Goal: Entertainment & Leisure: Browse casually

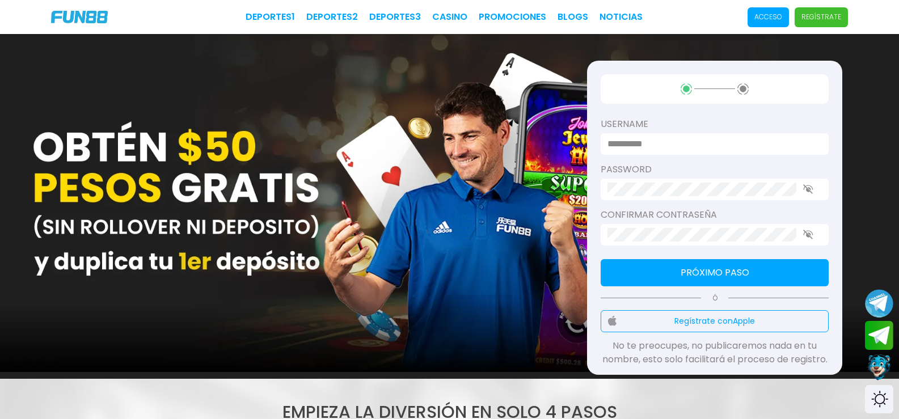
click at [748, 9] on span "Acceso" at bounding box center [768, 17] width 41 height 20
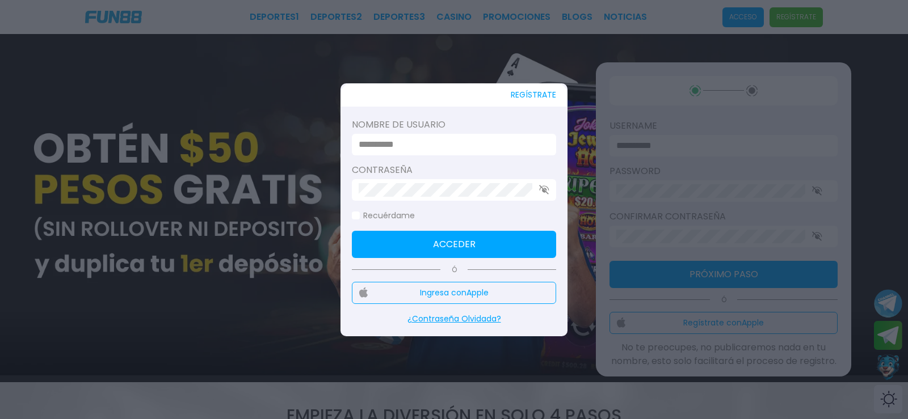
type input "*******"
click at [426, 244] on button "Acceder" at bounding box center [454, 244] width 204 height 27
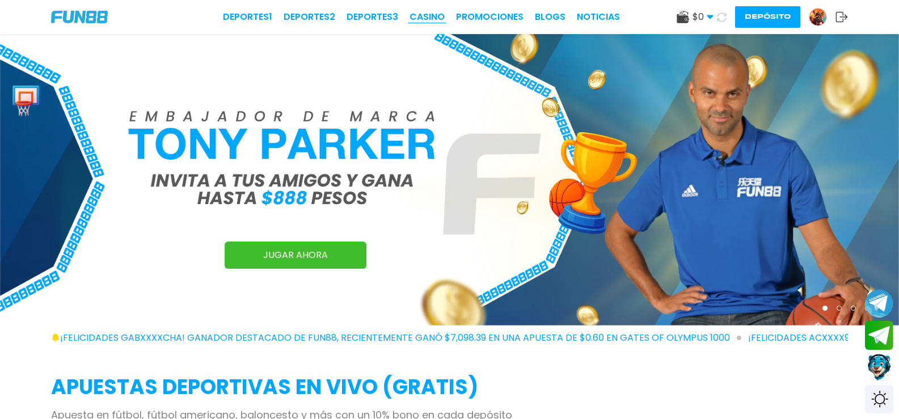
click at [410, 16] on link "CASINO" at bounding box center [427, 17] width 35 height 14
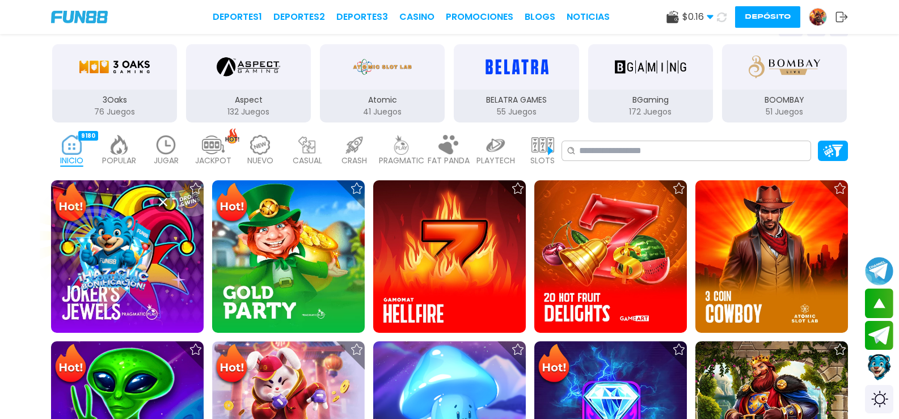
scroll to position [170, 0]
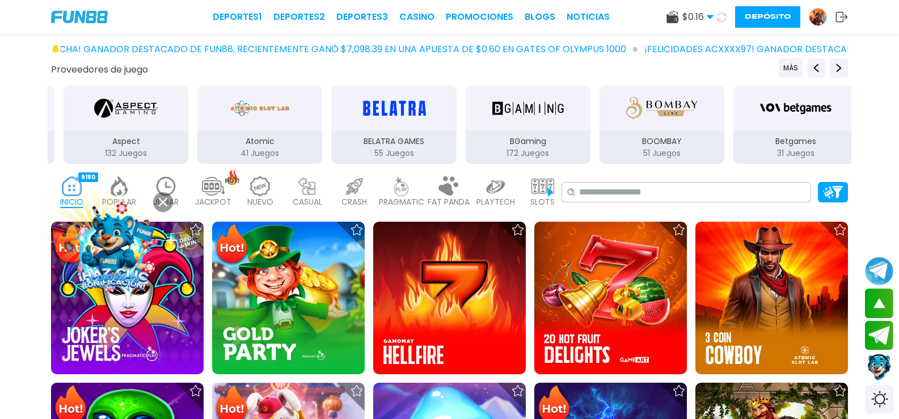
click at [554, 185] on img at bounding box center [543, 186] width 23 height 20
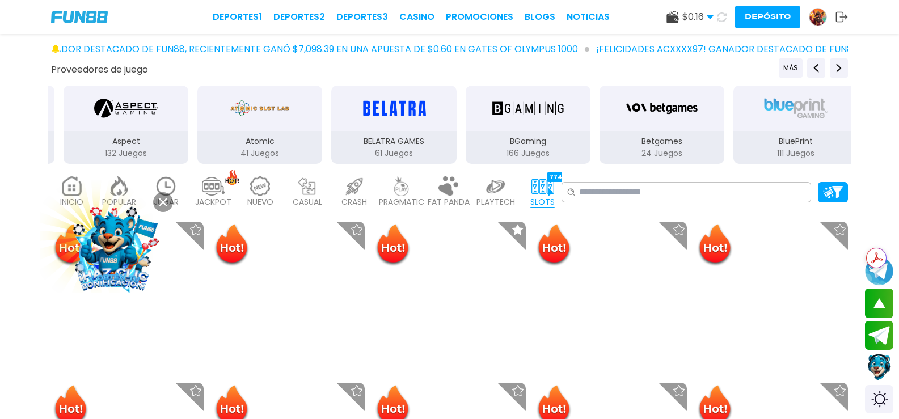
click at [554, 184] on img at bounding box center [543, 186] width 23 height 20
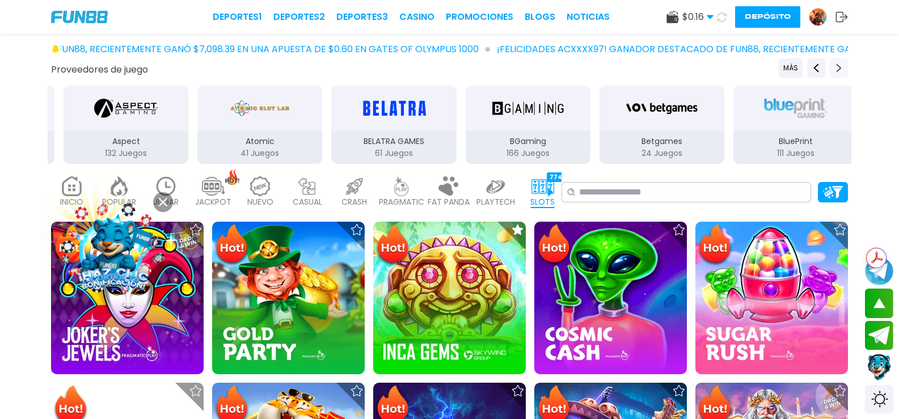
click at [837, 64] on use "Next providers" at bounding box center [839, 68] width 5 height 9
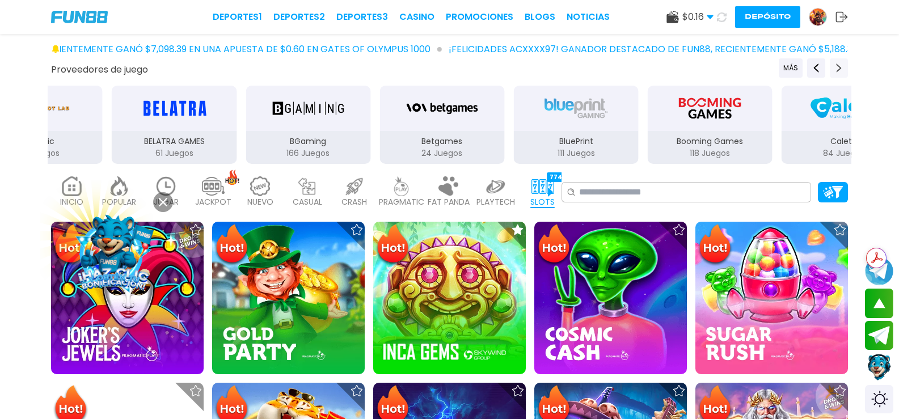
click at [837, 64] on use "Next providers" at bounding box center [839, 68] width 5 height 9
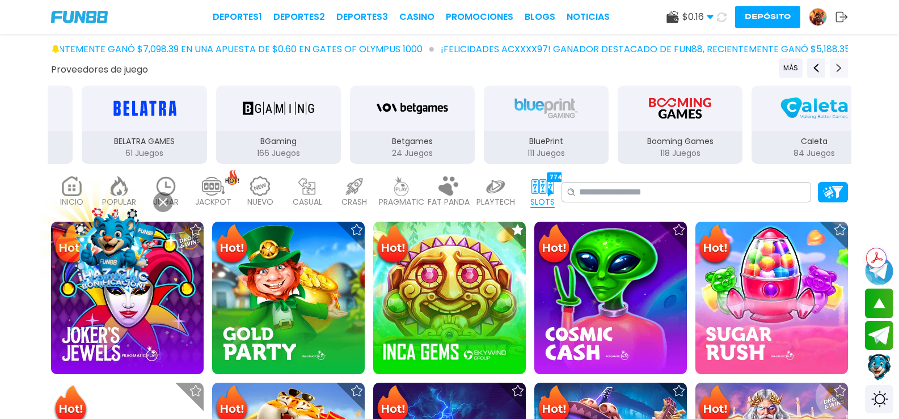
click at [837, 64] on use "Next providers" at bounding box center [839, 68] width 5 height 9
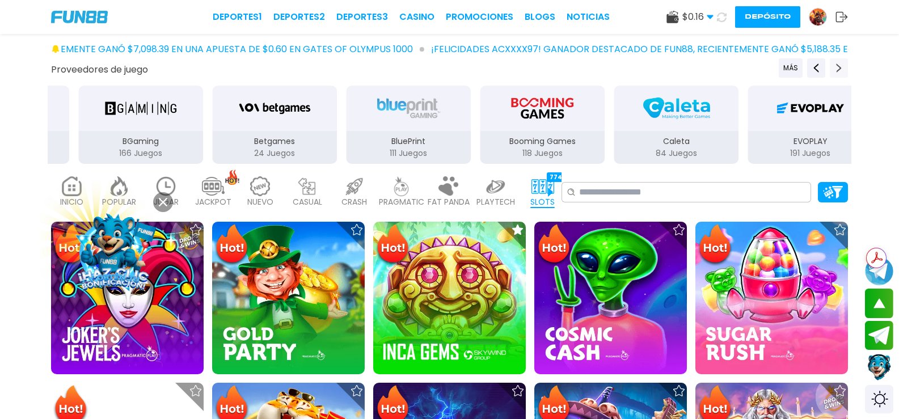
click at [837, 64] on use "Next providers" at bounding box center [839, 68] width 5 height 9
click at [835, 64] on icon "Next providers" at bounding box center [839, 68] width 9 height 9
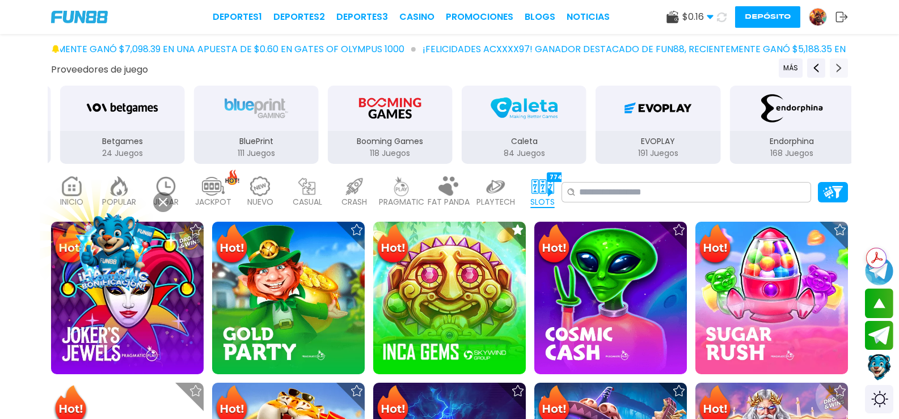
click at [835, 64] on icon "Next providers" at bounding box center [839, 68] width 9 height 9
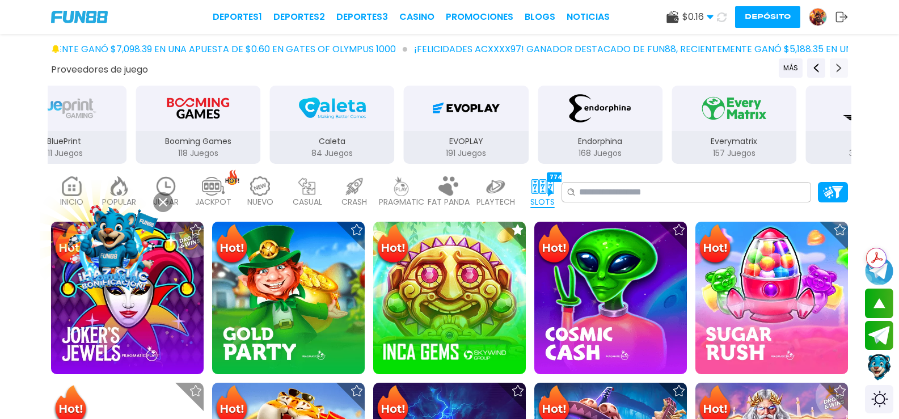
click at [835, 64] on icon "Next providers" at bounding box center [839, 68] width 9 height 9
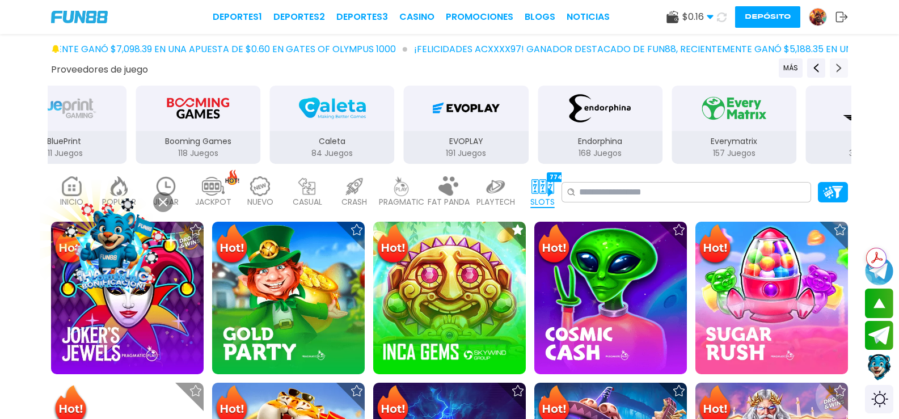
click at [835, 64] on icon "Next providers" at bounding box center [839, 68] width 9 height 9
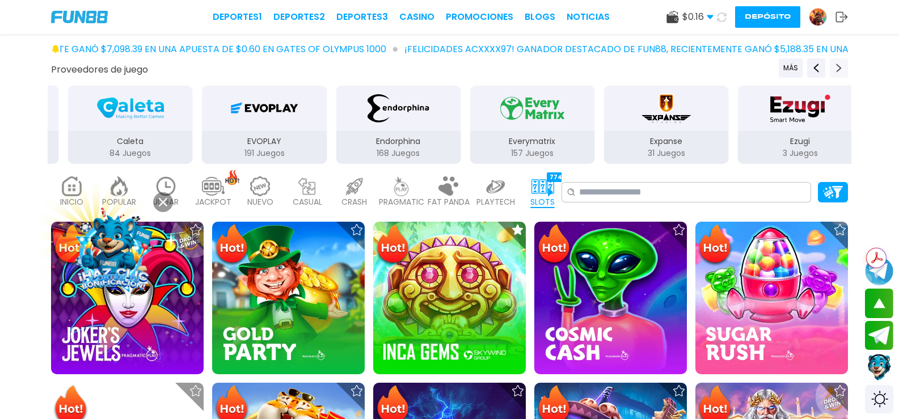
click at [835, 64] on icon "Next providers" at bounding box center [839, 68] width 9 height 9
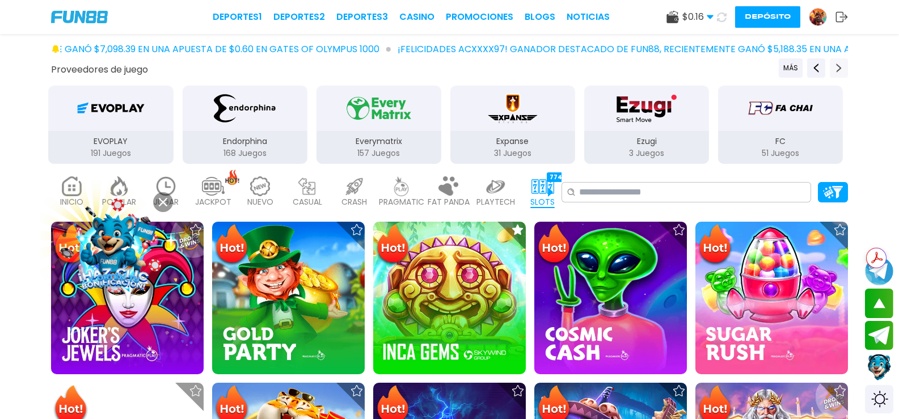
click at [835, 64] on icon "Next providers" at bounding box center [839, 68] width 9 height 9
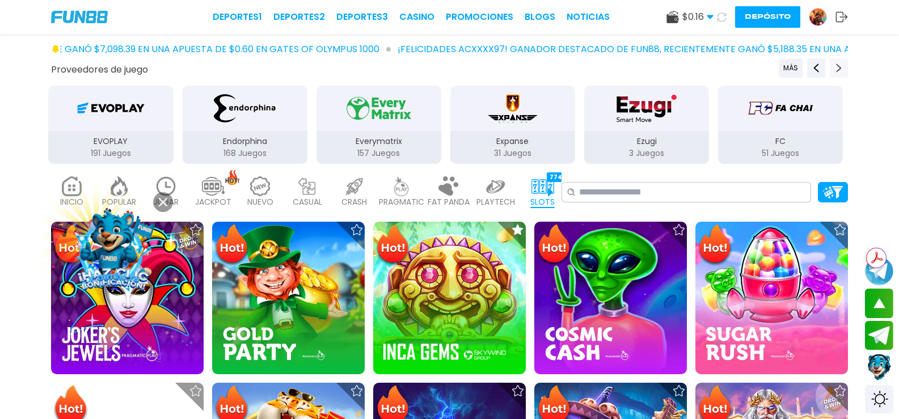
click at [835, 64] on icon "Next providers" at bounding box center [839, 68] width 9 height 9
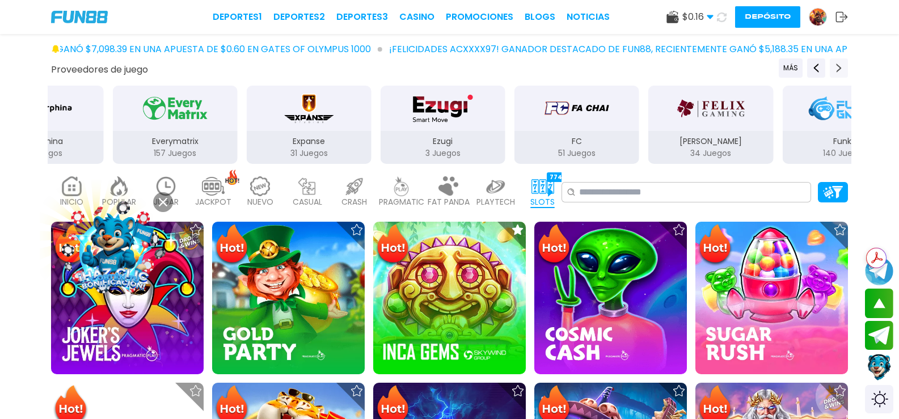
click at [835, 64] on icon "Next providers" at bounding box center [839, 68] width 9 height 9
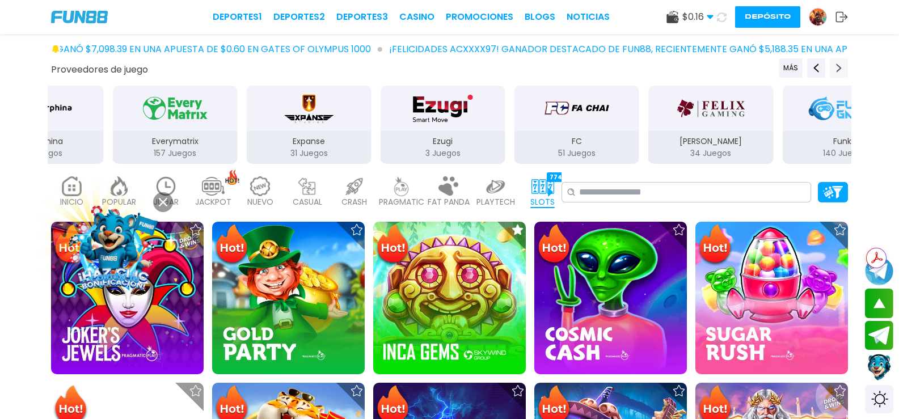
click at [835, 64] on icon "Next providers" at bounding box center [839, 68] width 9 height 9
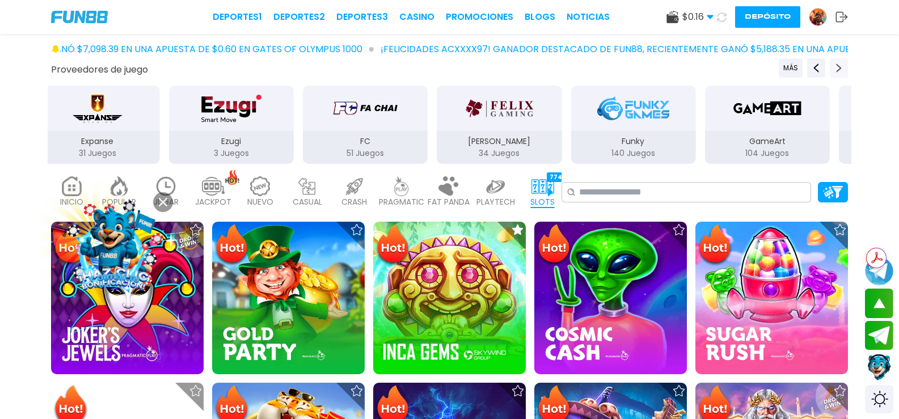
click at [835, 64] on icon "Next providers" at bounding box center [839, 68] width 9 height 9
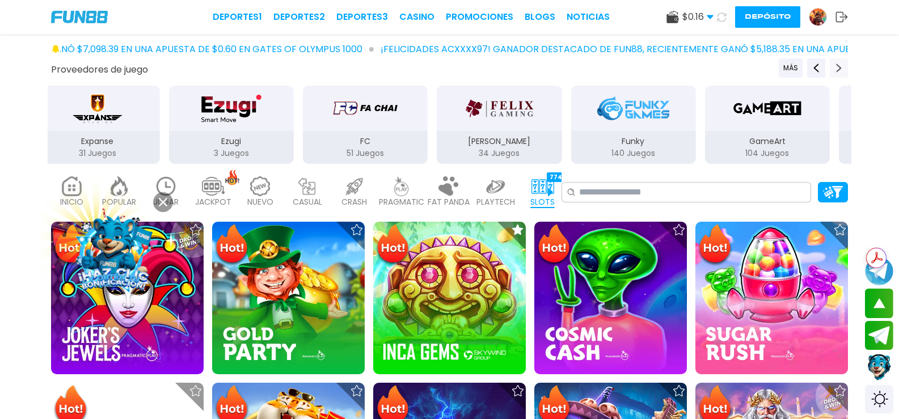
click at [835, 64] on icon "Next providers" at bounding box center [839, 68] width 9 height 9
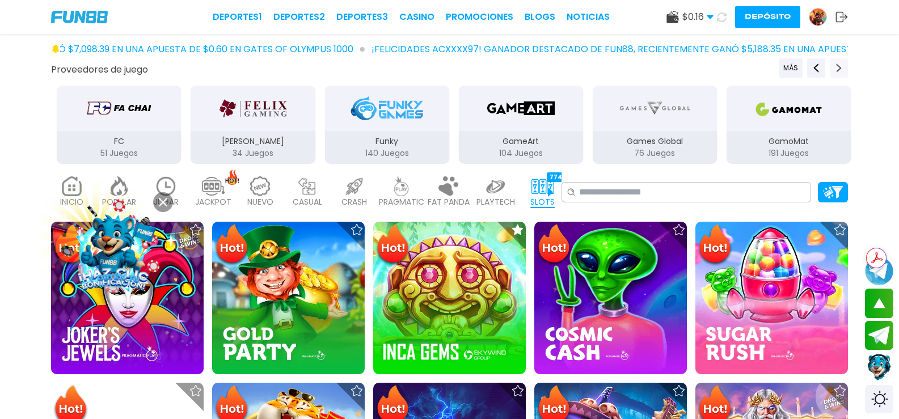
click at [835, 64] on icon "Next providers" at bounding box center [839, 68] width 9 height 9
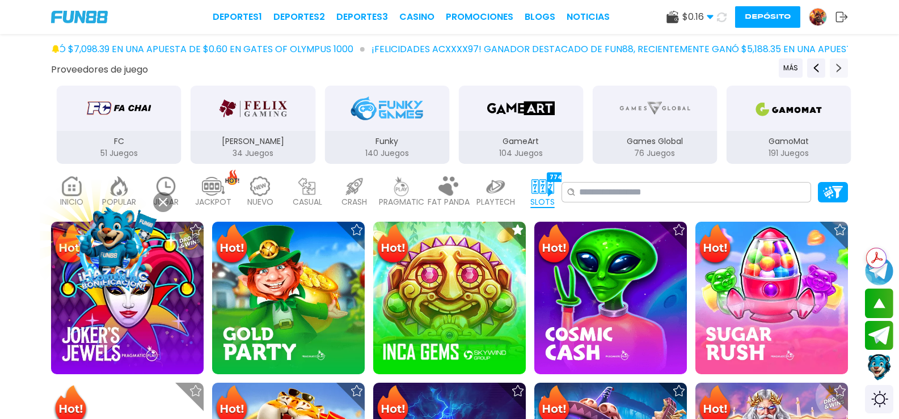
click at [835, 64] on icon "Next providers" at bounding box center [839, 68] width 9 height 9
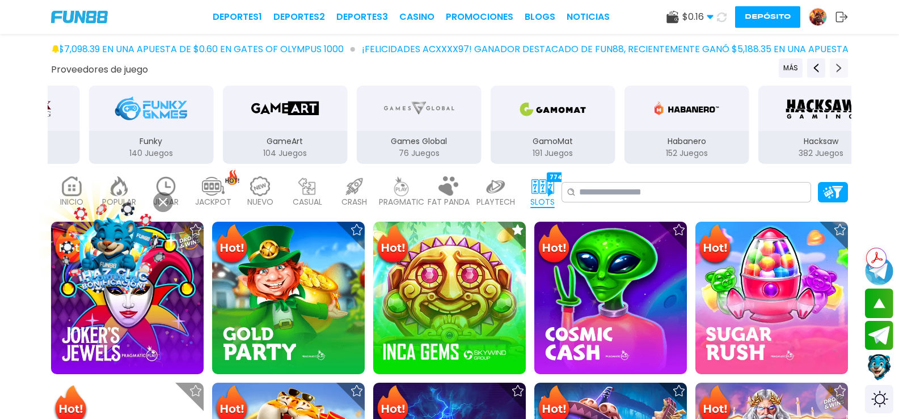
click at [835, 64] on icon "Next providers" at bounding box center [839, 68] width 9 height 9
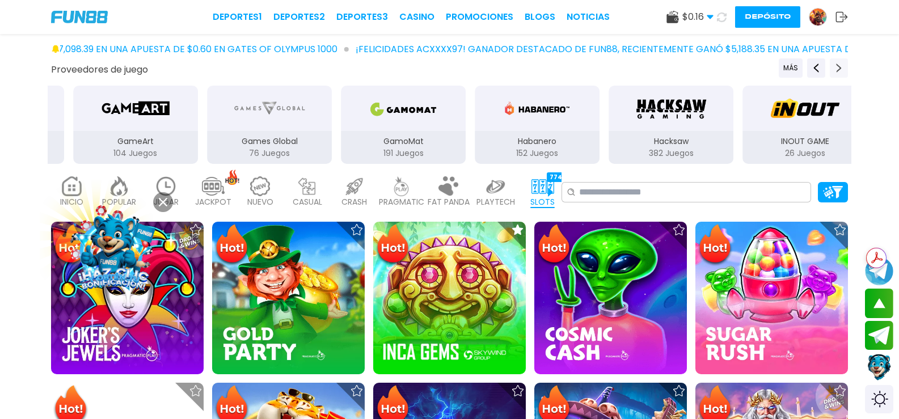
click at [835, 64] on icon "Next providers" at bounding box center [839, 68] width 9 height 9
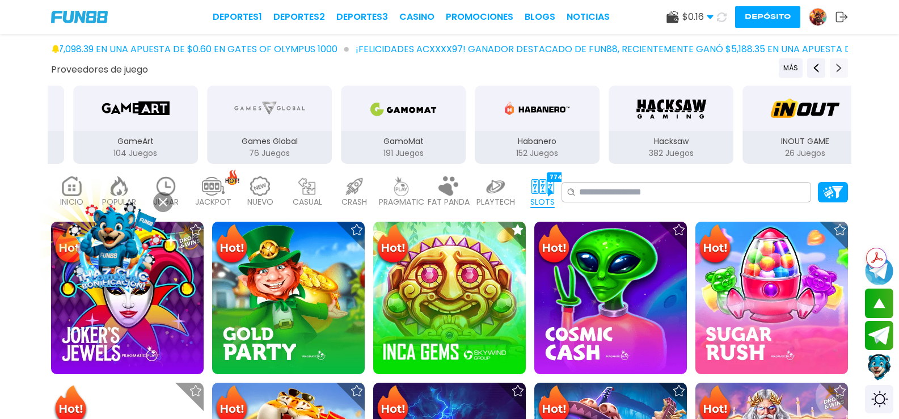
click at [835, 64] on icon "Next providers" at bounding box center [839, 68] width 9 height 9
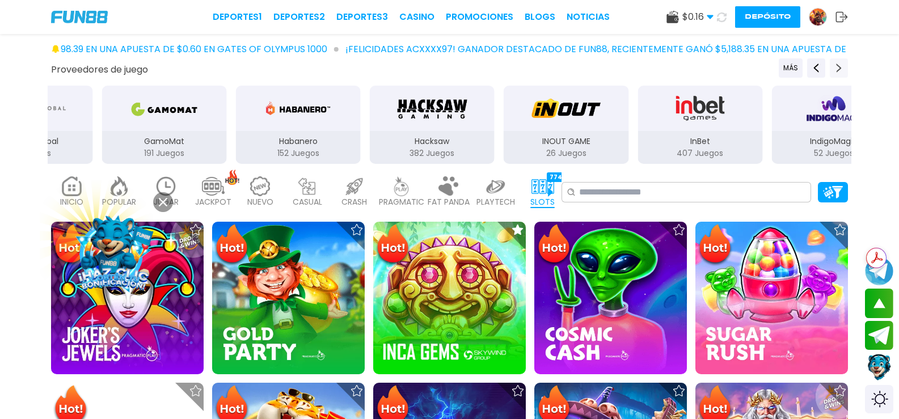
click at [835, 64] on icon "Next providers" at bounding box center [839, 68] width 9 height 9
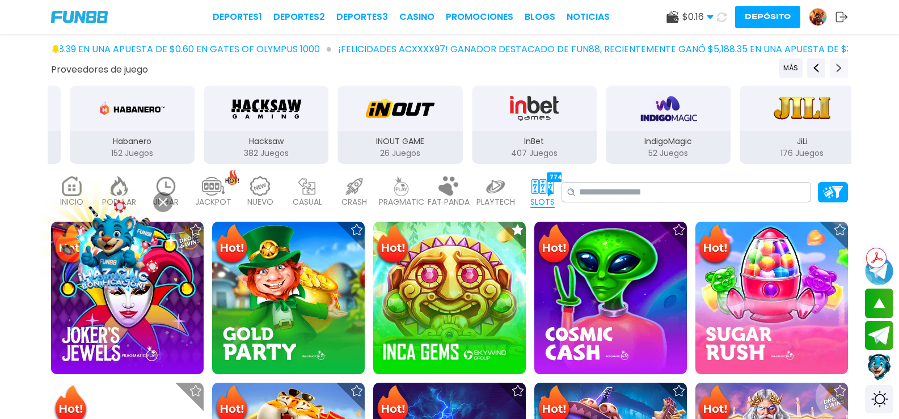
click at [835, 64] on icon "Next providers" at bounding box center [839, 68] width 9 height 9
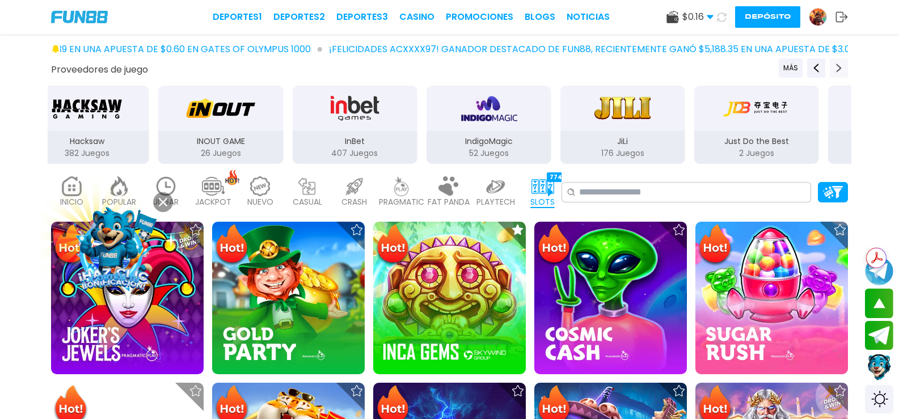
click at [835, 64] on icon "Next providers" at bounding box center [839, 68] width 9 height 9
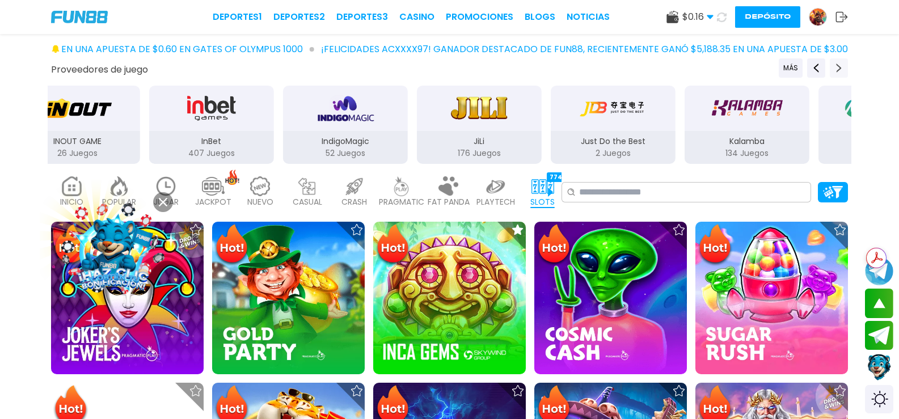
click at [835, 64] on icon "Next providers" at bounding box center [839, 68] width 9 height 9
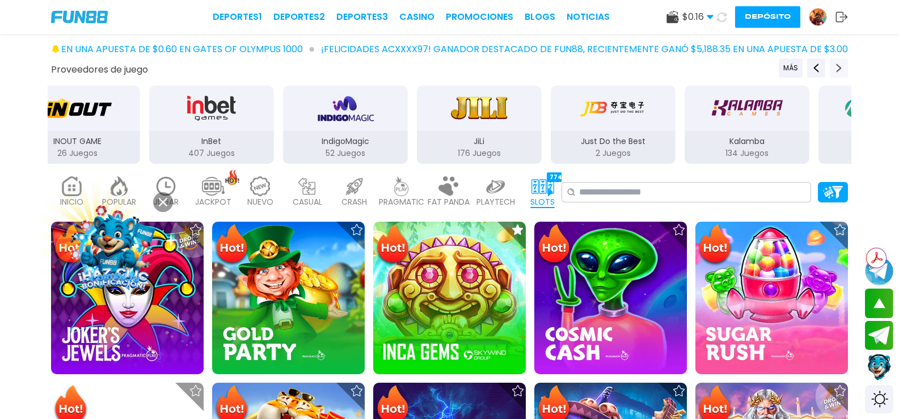
click at [835, 64] on icon "Next providers" at bounding box center [839, 68] width 9 height 9
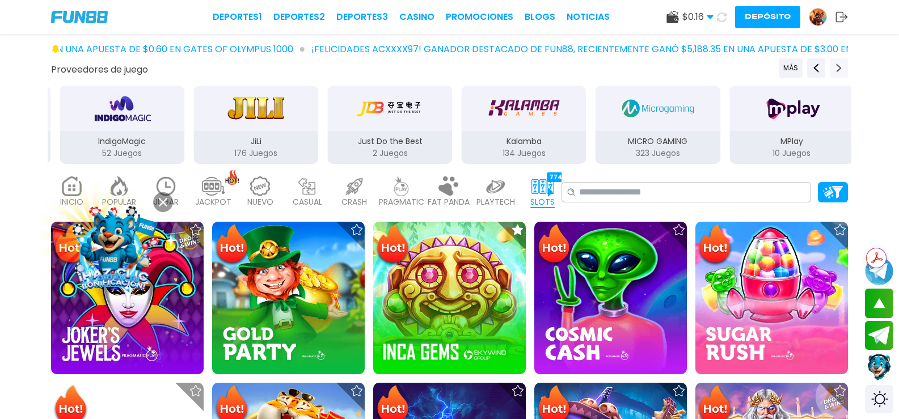
click at [835, 64] on icon "Next providers" at bounding box center [839, 68] width 9 height 9
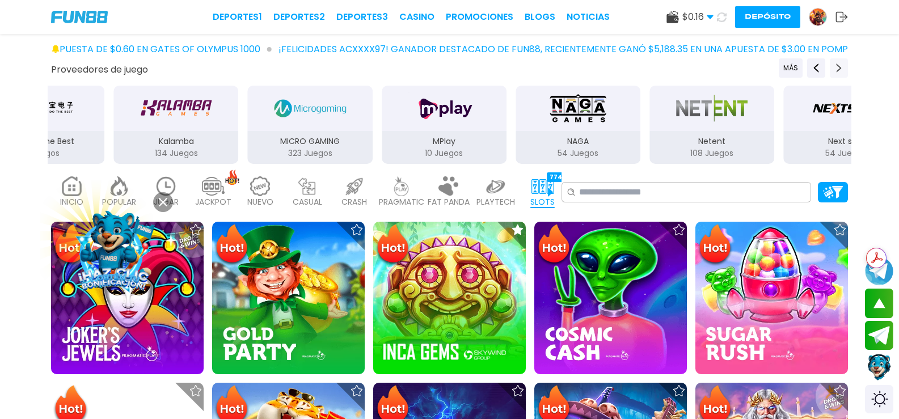
click at [835, 64] on icon "Next providers" at bounding box center [839, 68] width 9 height 9
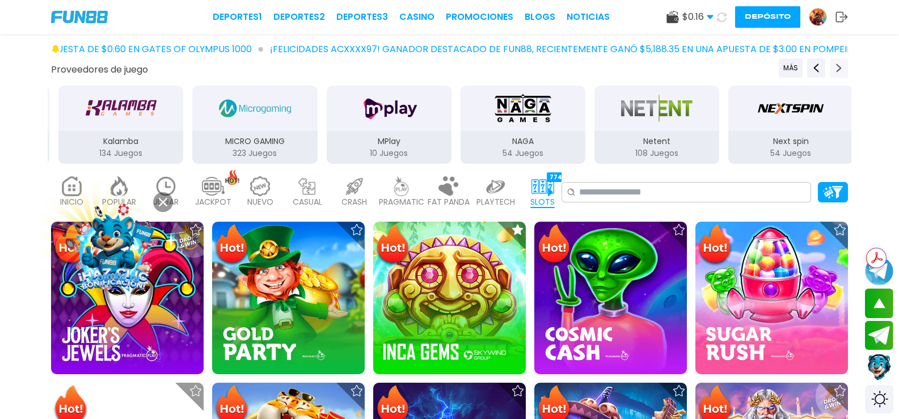
click at [835, 64] on icon "Next providers" at bounding box center [839, 68] width 9 height 9
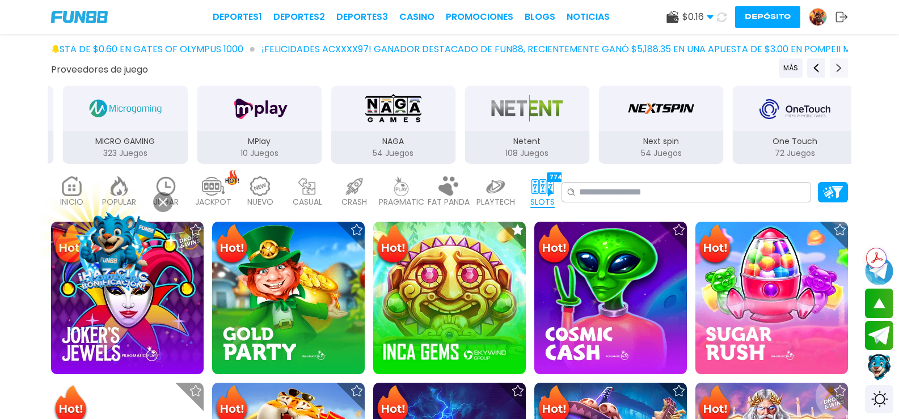
click at [835, 64] on icon "Next providers" at bounding box center [839, 68] width 9 height 9
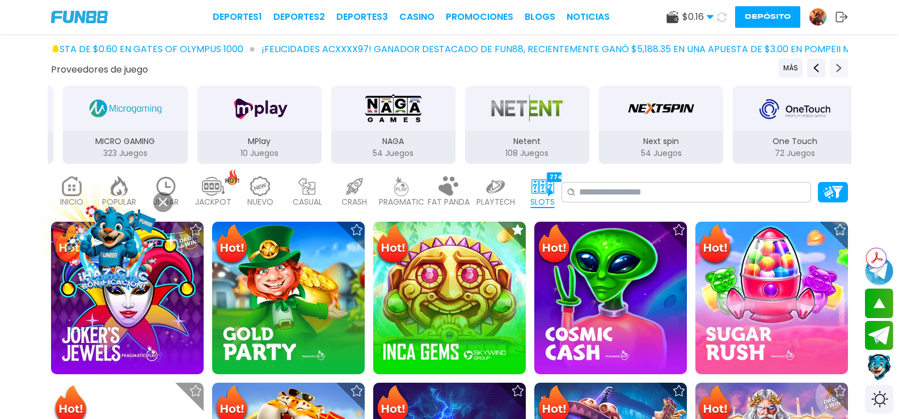
click at [835, 64] on icon "Next providers" at bounding box center [839, 68] width 9 height 9
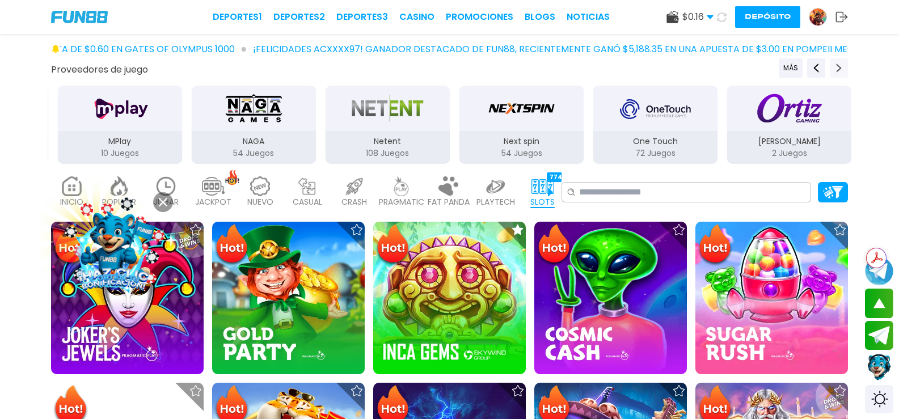
click at [835, 64] on icon "Next providers" at bounding box center [839, 68] width 9 height 9
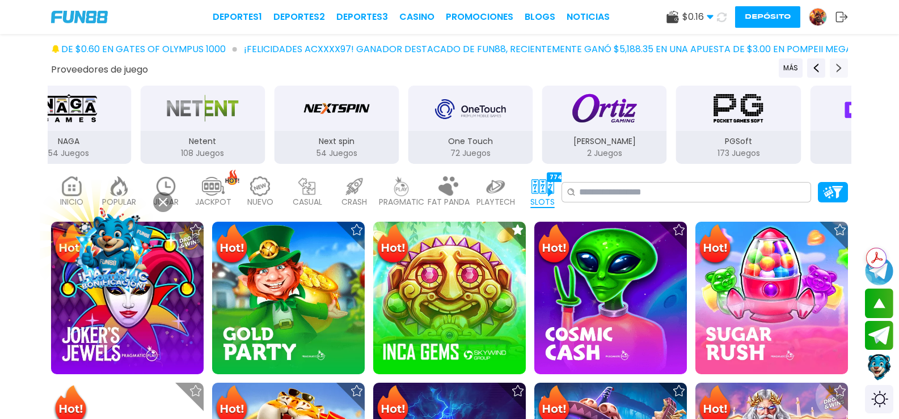
click at [835, 64] on icon "Next providers" at bounding box center [839, 68] width 9 height 9
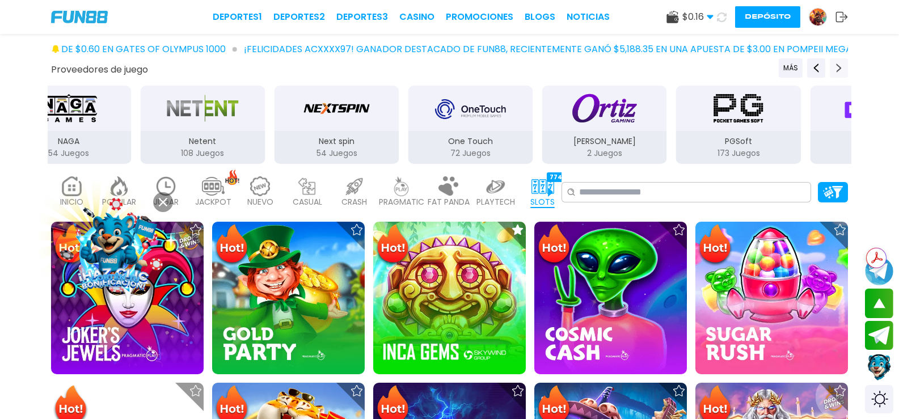
click at [835, 64] on icon "Next providers" at bounding box center [839, 68] width 9 height 9
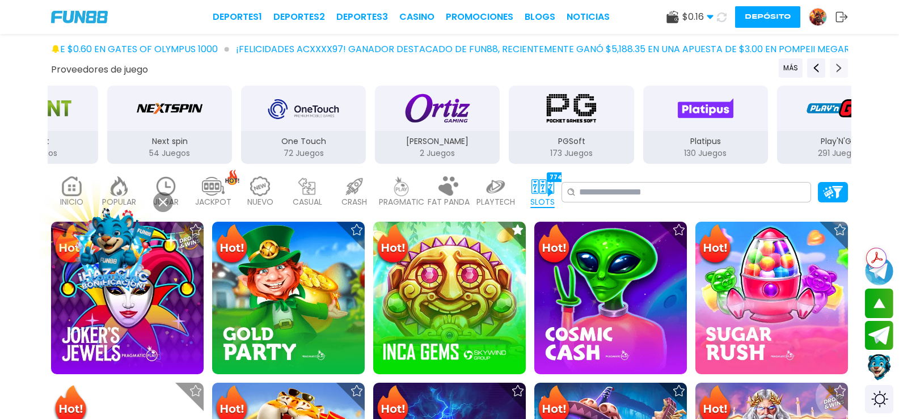
click at [835, 64] on icon "Next providers" at bounding box center [839, 68] width 9 height 9
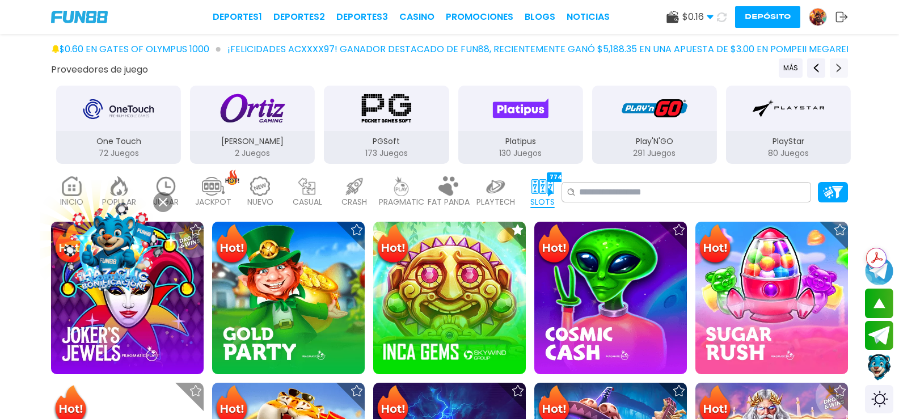
click at [835, 64] on icon "Next providers" at bounding box center [839, 68] width 9 height 9
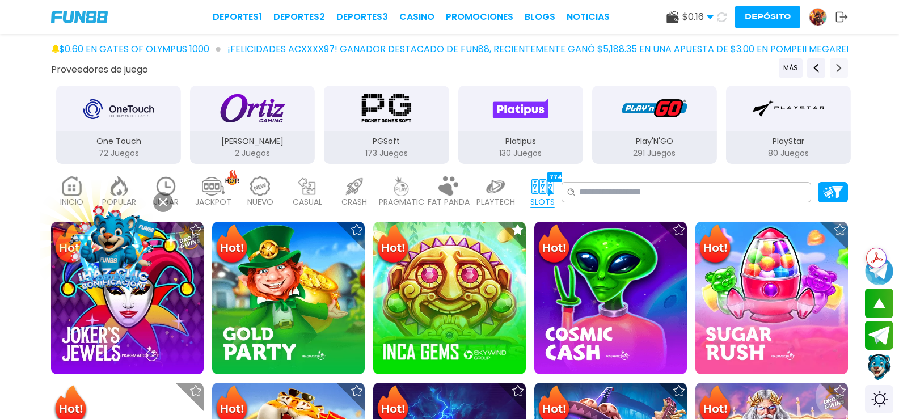
click at [835, 64] on icon "Next providers" at bounding box center [839, 68] width 9 height 9
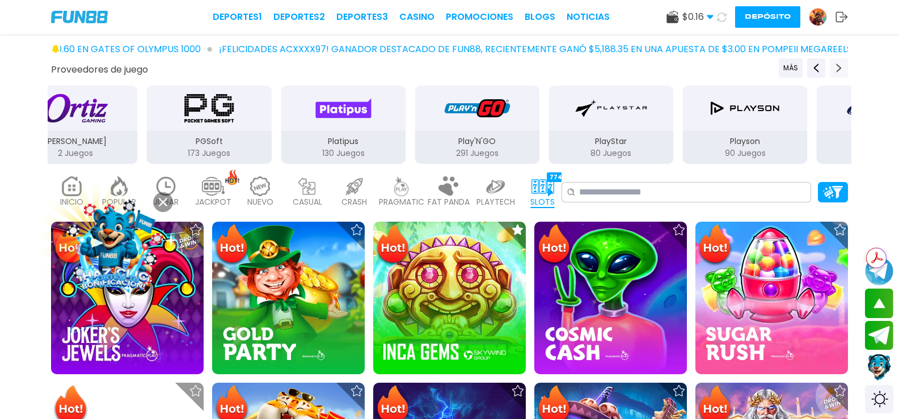
click at [835, 64] on icon "Next providers" at bounding box center [839, 68] width 9 height 9
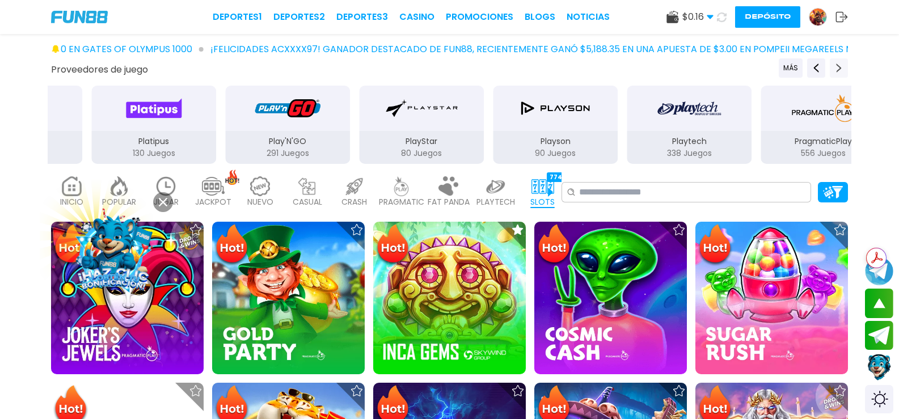
click at [835, 64] on icon "Next providers" at bounding box center [839, 68] width 9 height 9
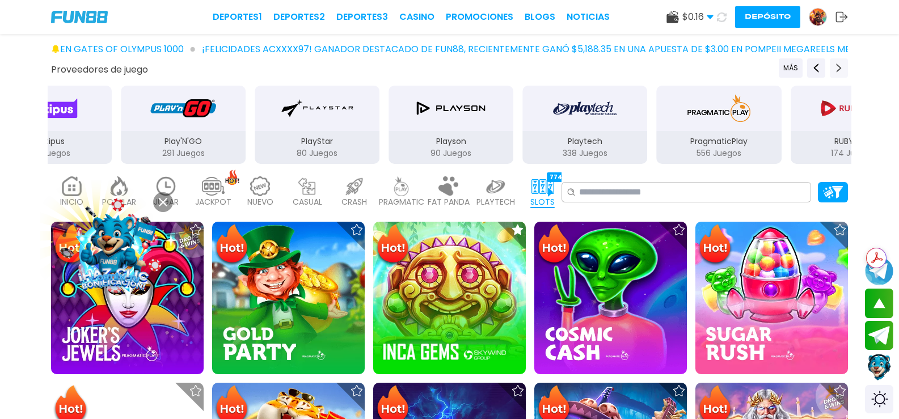
click at [835, 64] on icon "Next providers" at bounding box center [839, 68] width 9 height 9
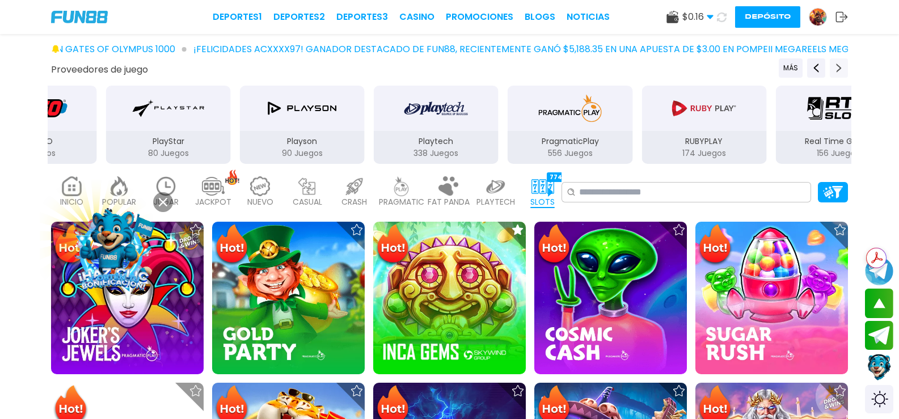
click at [835, 64] on icon "Next providers" at bounding box center [839, 68] width 9 height 9
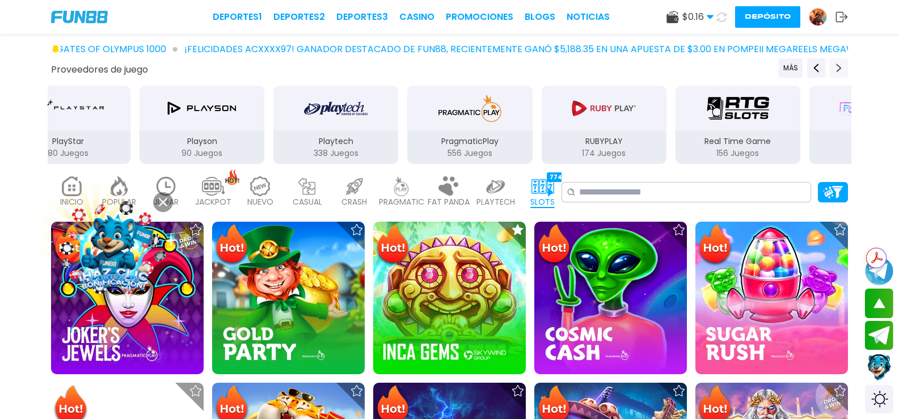
click at [835, 64] on icon "Next providers" at bounding box center [839, 68] width 9 height 9
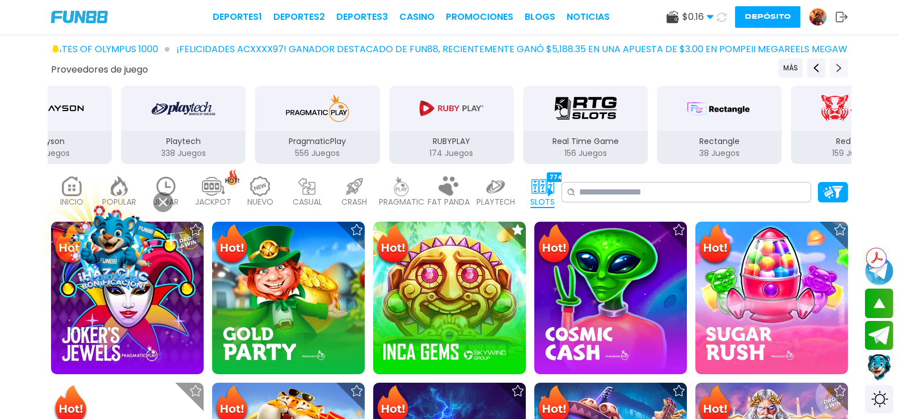
click at [835, 64] on icon "Next providers" at bounding box center [839, 68] width 9 height 9
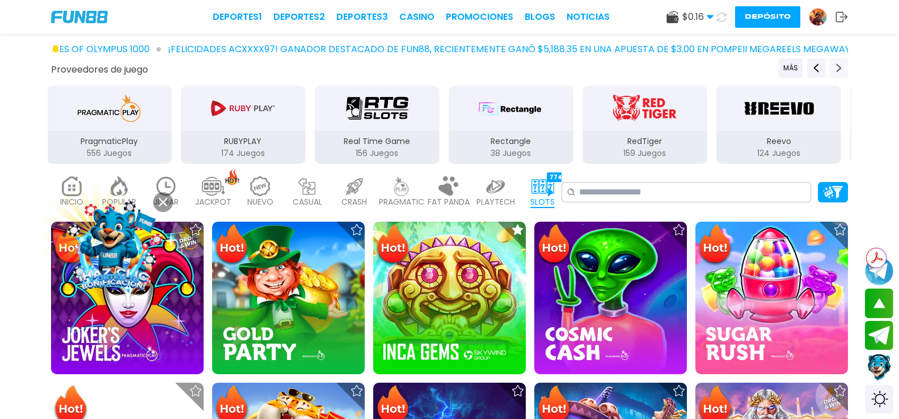
click at [835, 64] on icon "Next providers" at bounding box center [839, 68] width 9 height 9
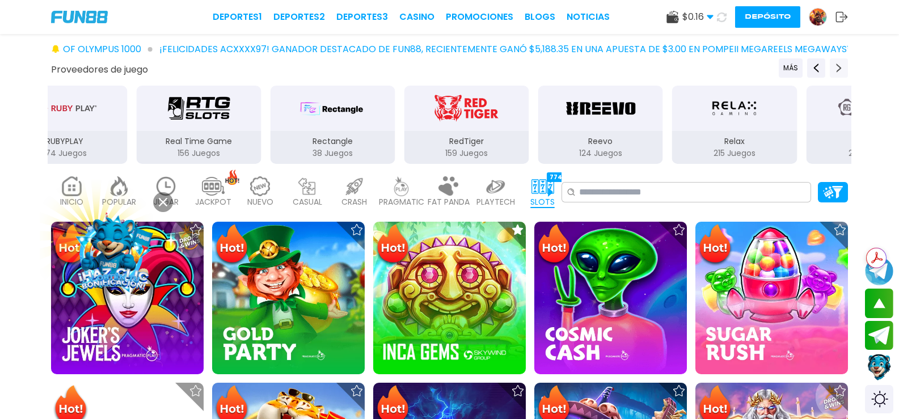
click at [835, 64] on icon "Next providers" at bounding box center [839, 68] width 9 height 9
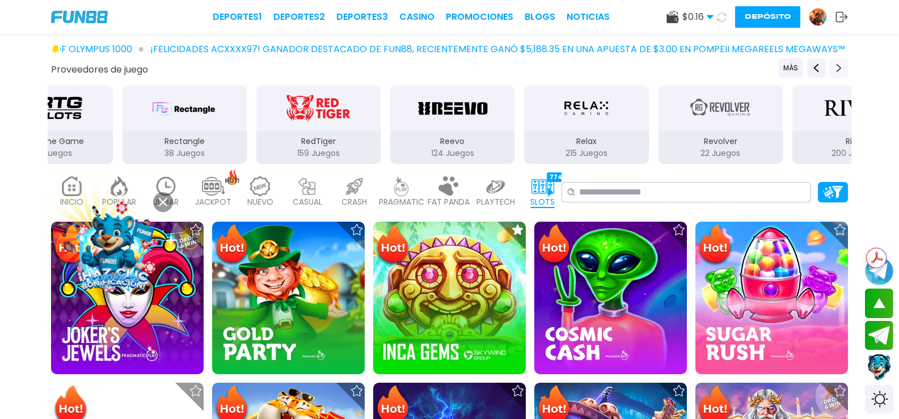
click at [835, 64] on icon "Next providers" at bounding box center [839, 68] width 9 height 9
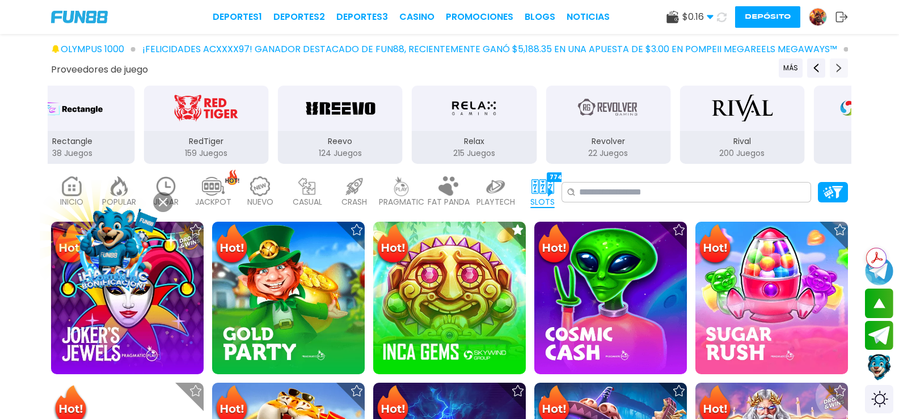
click at [835, 64] on icon "Next providers" at bounding box center [839, 68] width 9 height 9
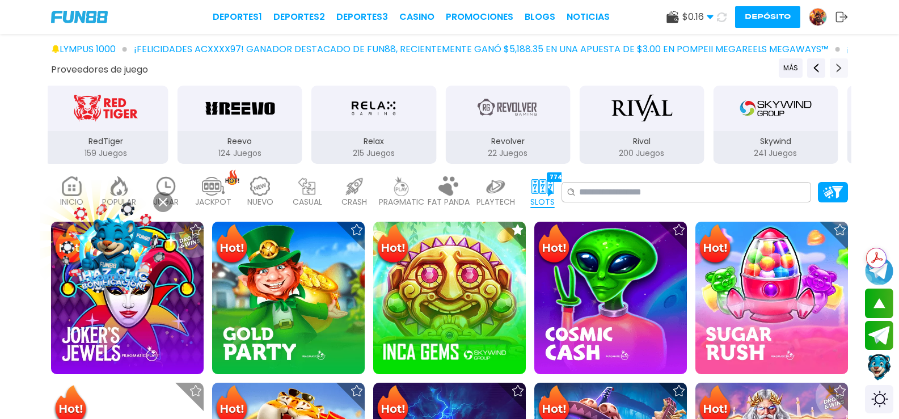
click at [835, 64] on icon "Next providers" at bounding box center [839, 68] width 9 height 9
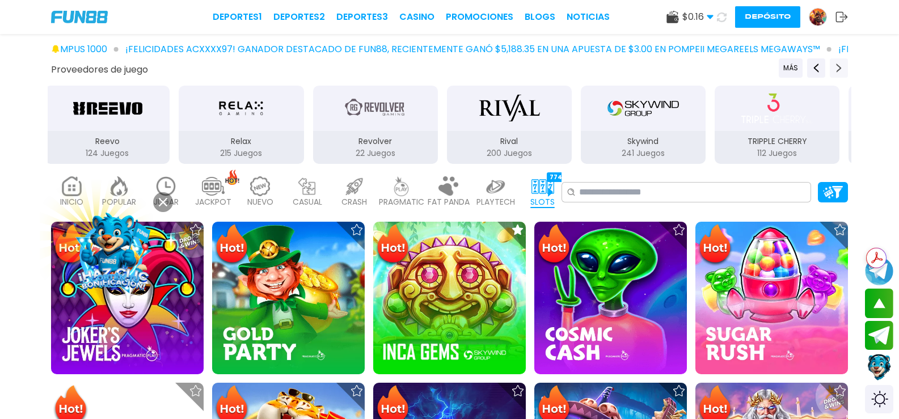
click at [835, 64] on icon "Next providers" at bounding box center [839, 68] width 9 height 9
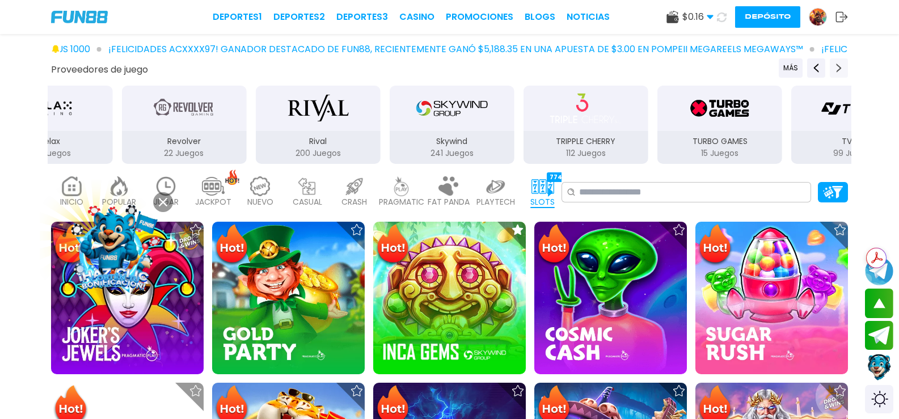
click at [835, 64] on icon "Next providers" at bounding box center [839, 68] width 9 height 9
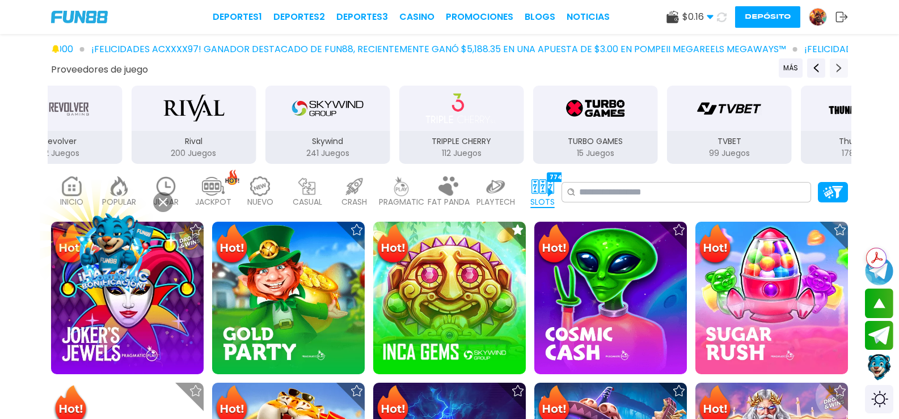
click at [835, 64] on icon "Next providers" at bounding box center [839, 68] width 9 height 9
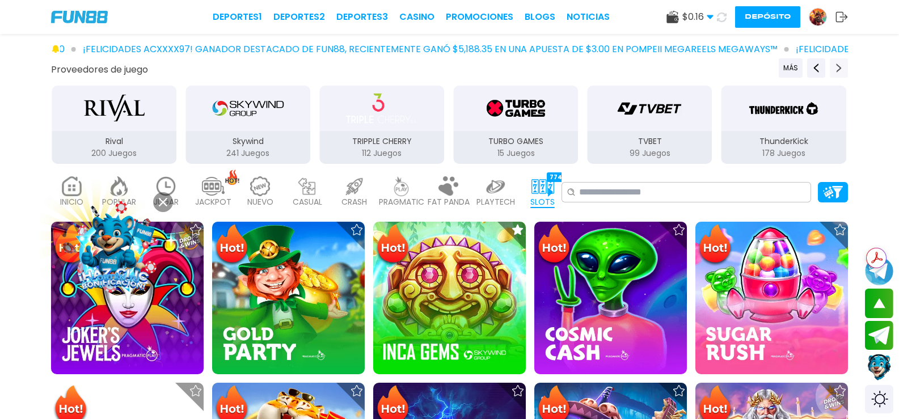
click at [835, 64] on icon "Next providers" at bounding box center [839, 68] width 9 height 9
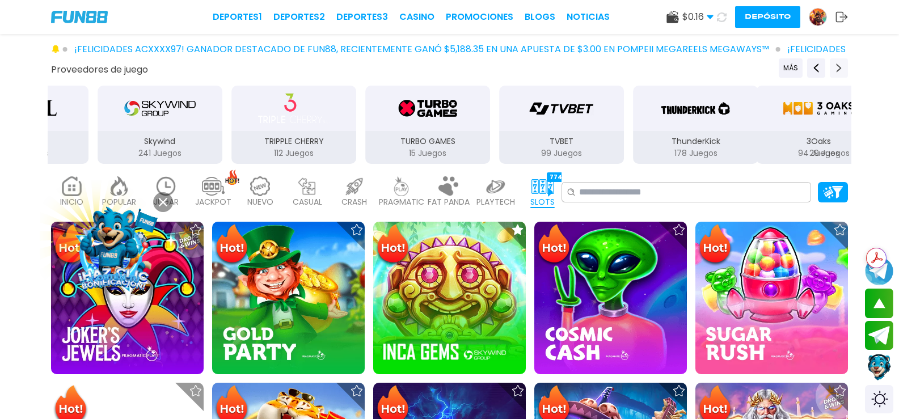
click at [835, 64] on icon "Next providers" at bounding box center [839, 68] width 9 height 9
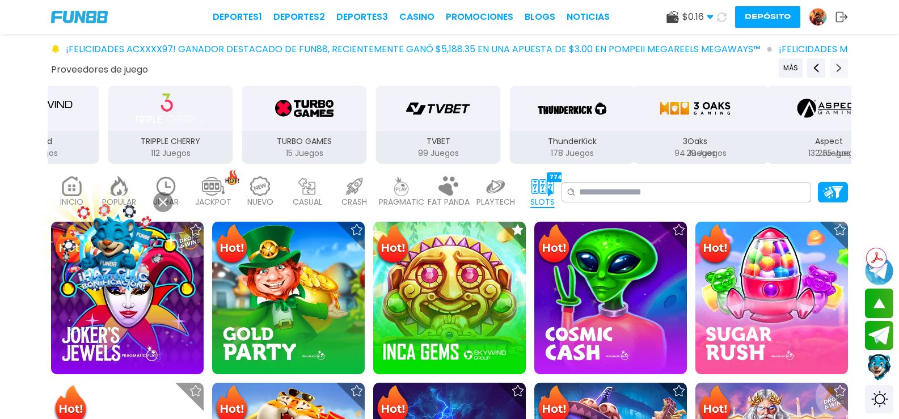
click at [835, 64] on icon "Next providers" at bounding box center [839, 68] width 9 height 9
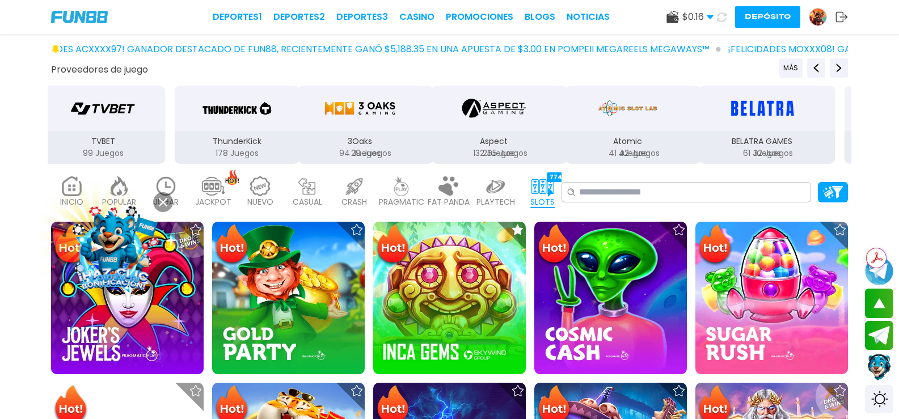
click at [872, 114] on img "Zitro" at bounding box center [908, 109] width 72 height 32
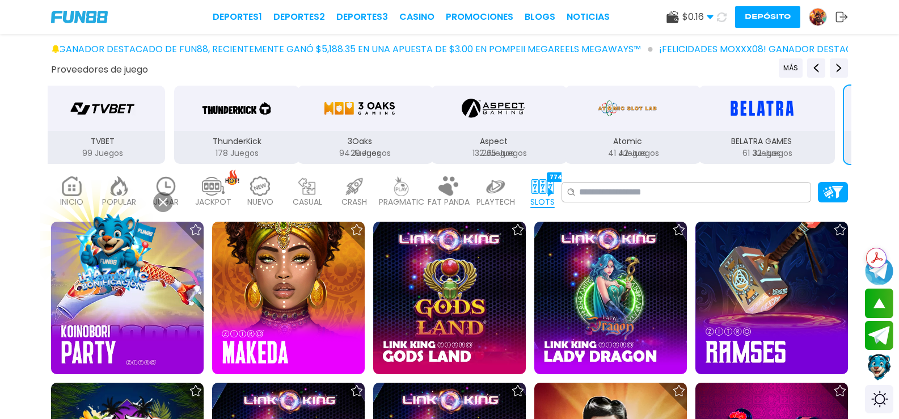
click at [167, 201] on icon at bounding box center [163, 202] width 9 height 9
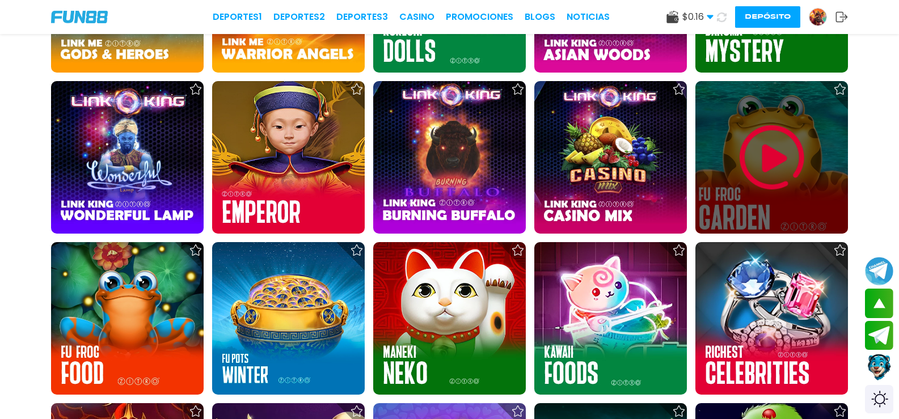
scroll to position [568, 0]
